Goal: Navigation & Orientation: Find specific page/section

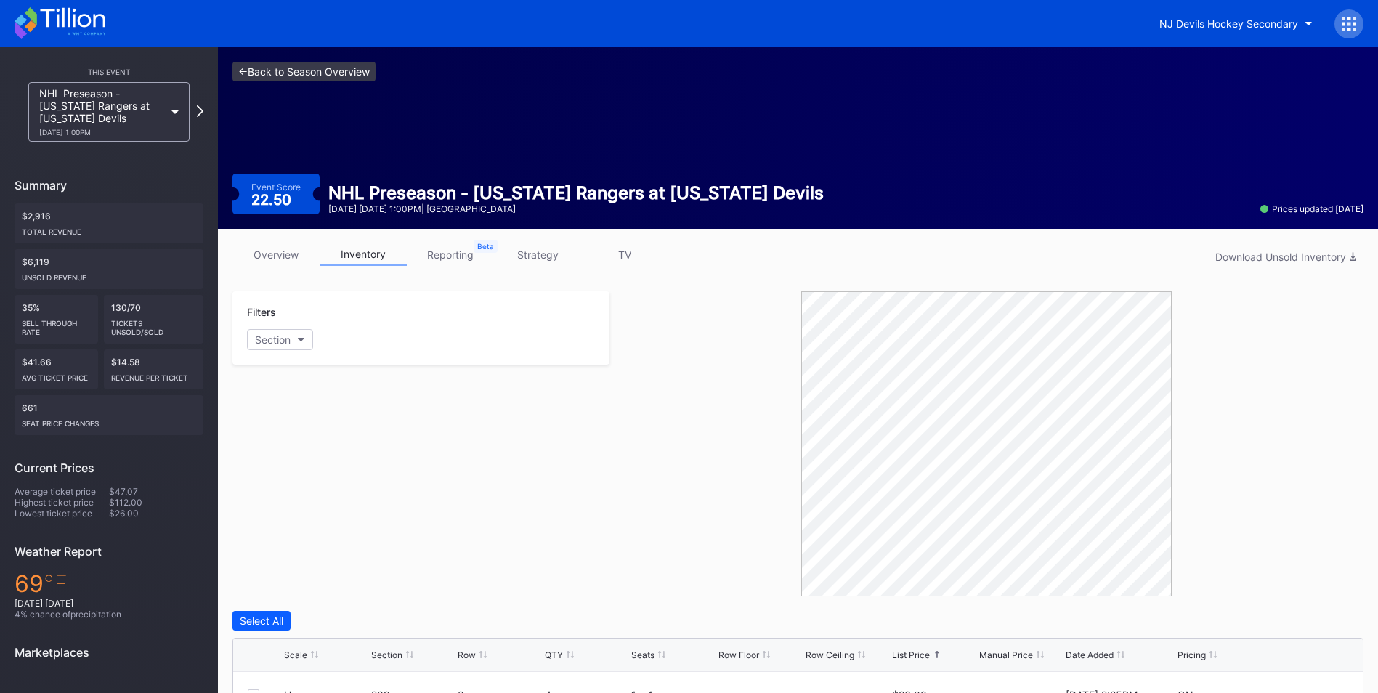
click at [293, 66] on link "<- Back to Season Overview" at bounding box center [303, 72] width 143 height 20
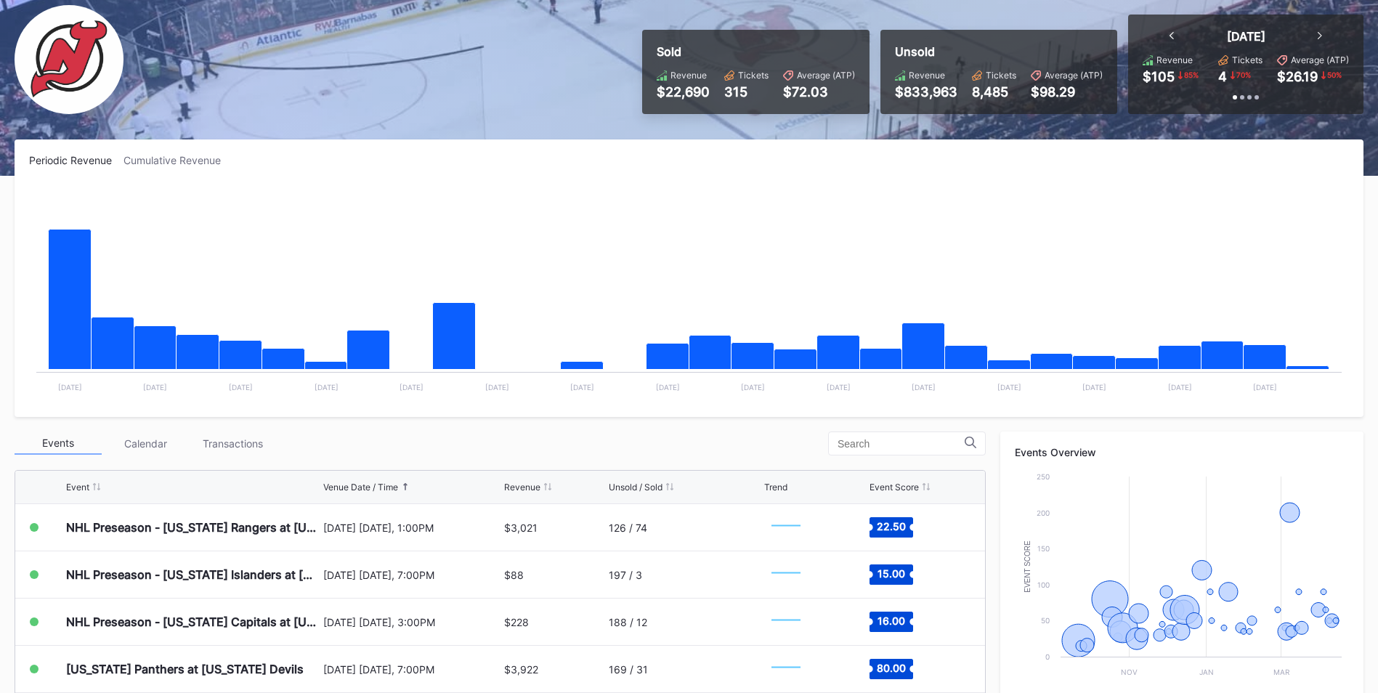
scroll to position [218, 0]
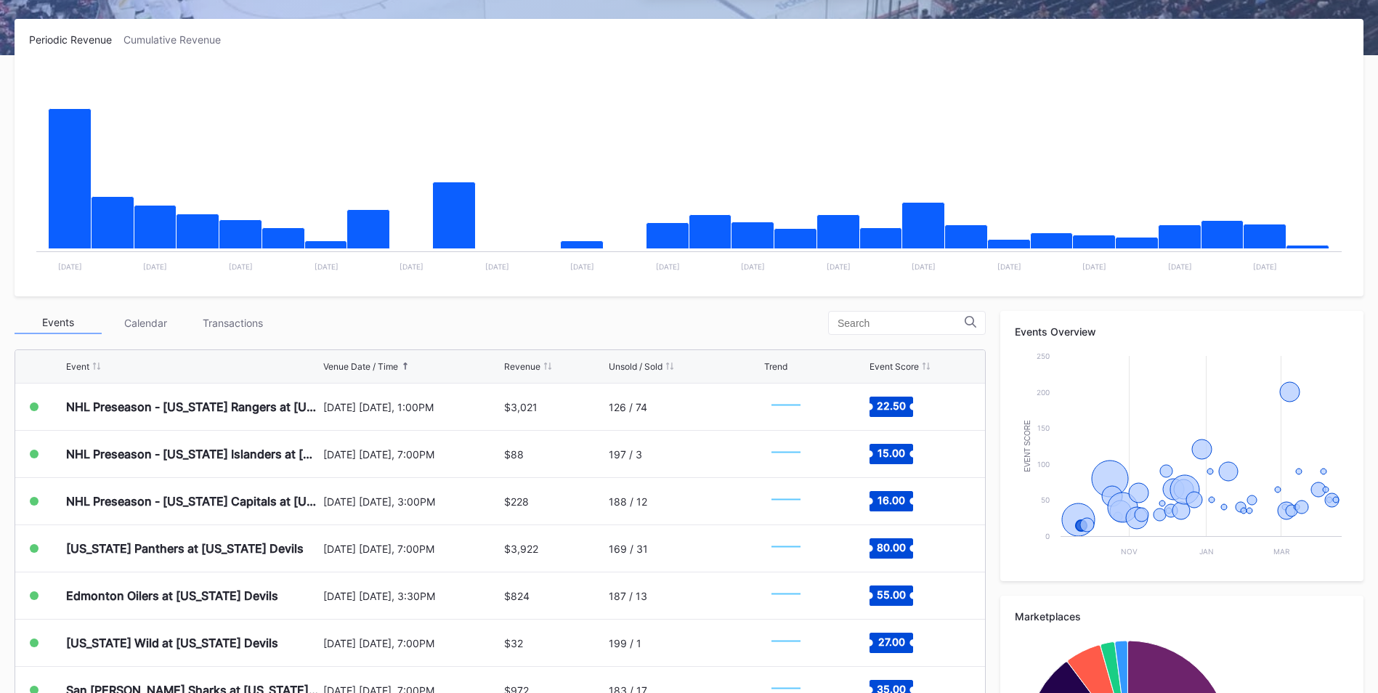
click at [243, 325] on div "Transactions" at bounding box center [232, 323] width 87 height 23
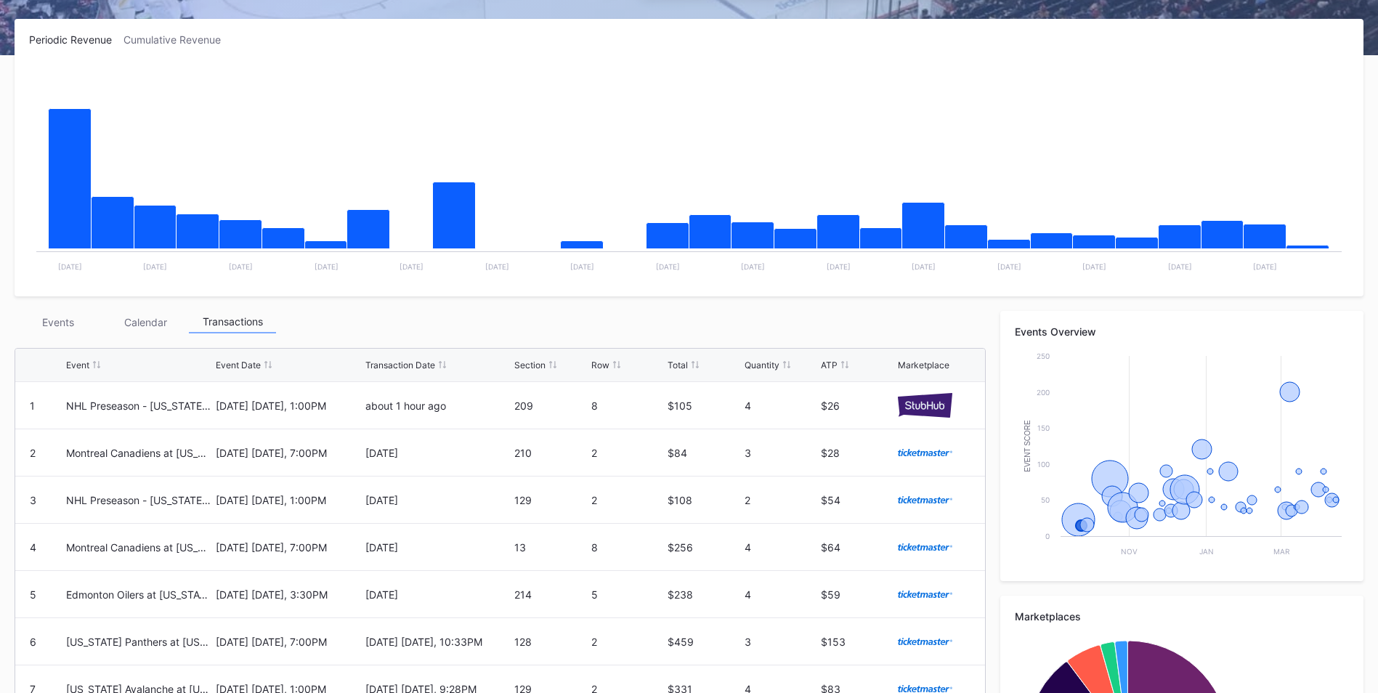
click at [53, 322] on div "Events" at bounding box center [58, 322] width 87 height 23
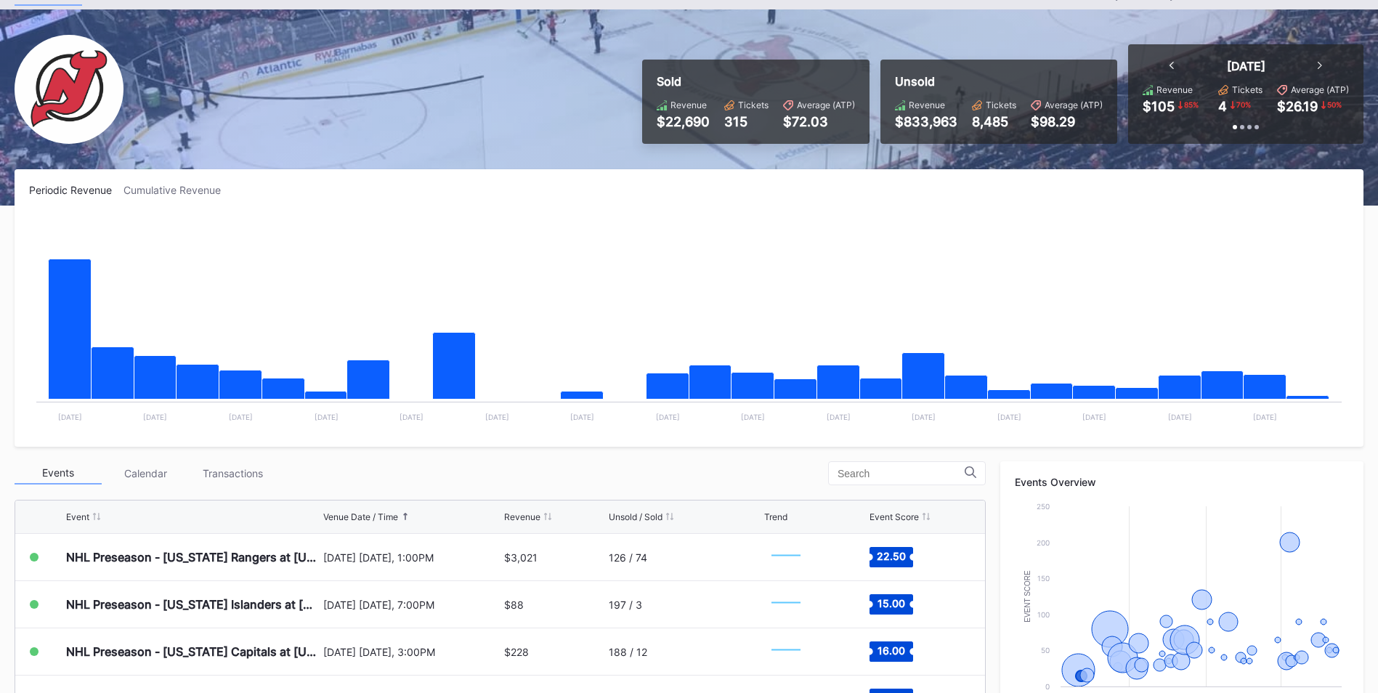
scroll to position [145, 0]
